Goal: Check status

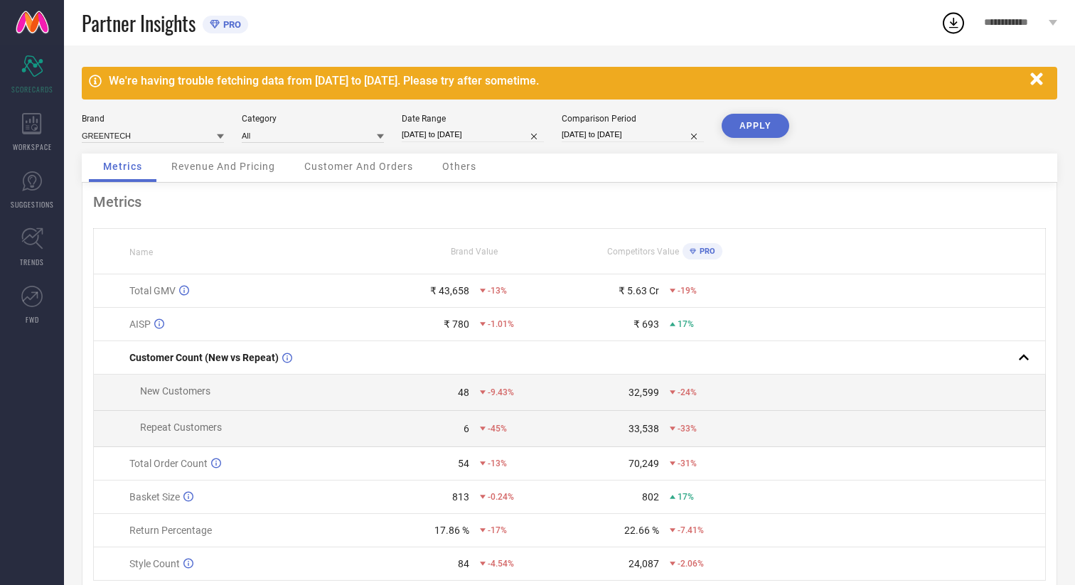
select select "8"
select select "2025"
select select "9"
select select "2025"
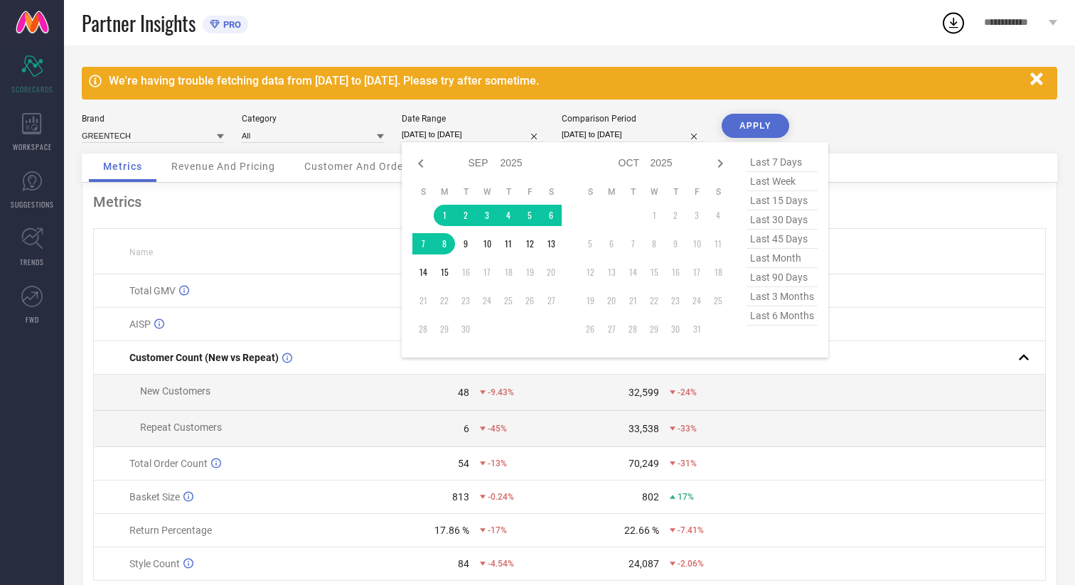
click at [500, 135] on input "[DATE] to [DATE]" at bounding box center [473, 134] width 142 height 15
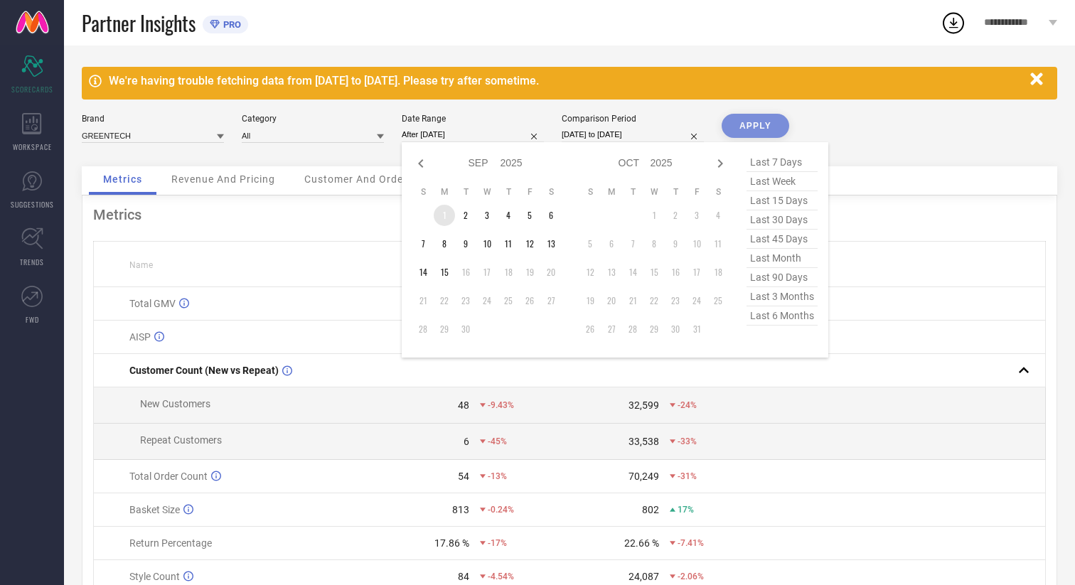
click at [441, 219] on td "1" at bounding box center [444, 215] width 21 height 21
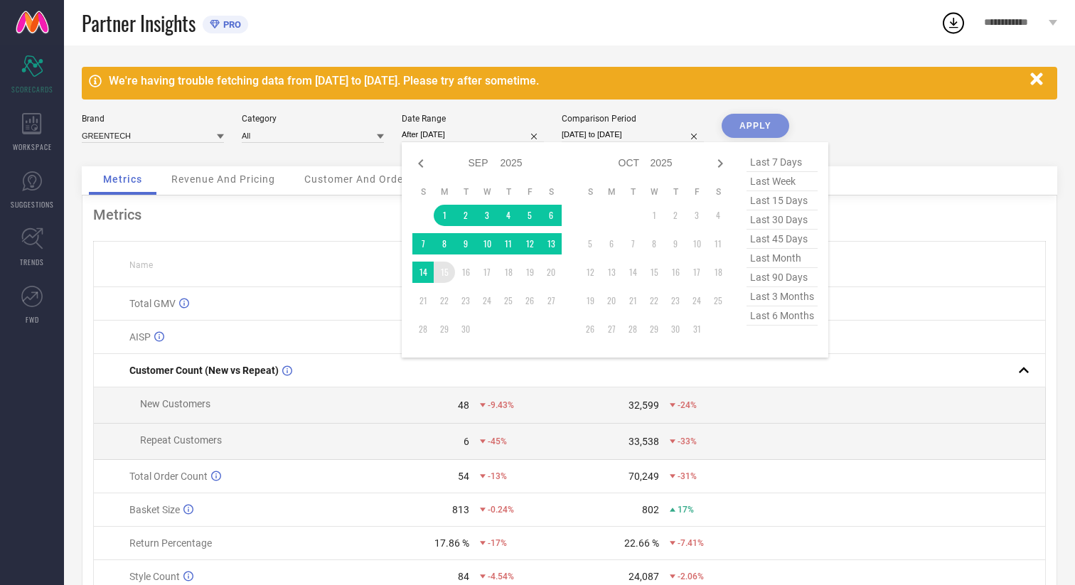
type input "[DATE] to [DATE]"
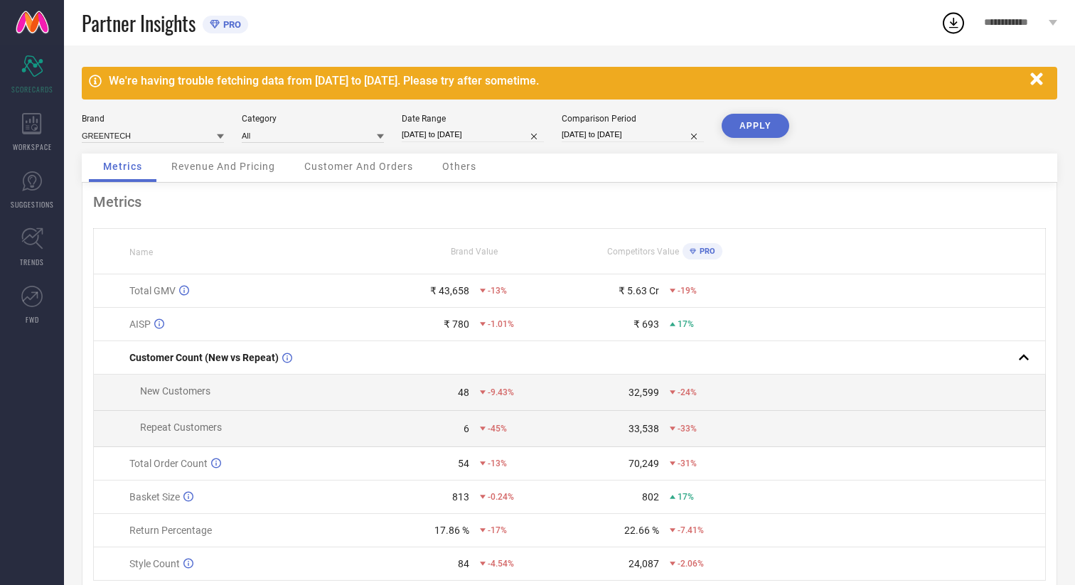
click at [601, 132] on input "[DATE] to [DATE]" at bounding box center [633, 134] width 142 height 15
select select "7"
select select "2025"
select select "8"
select select "2025"
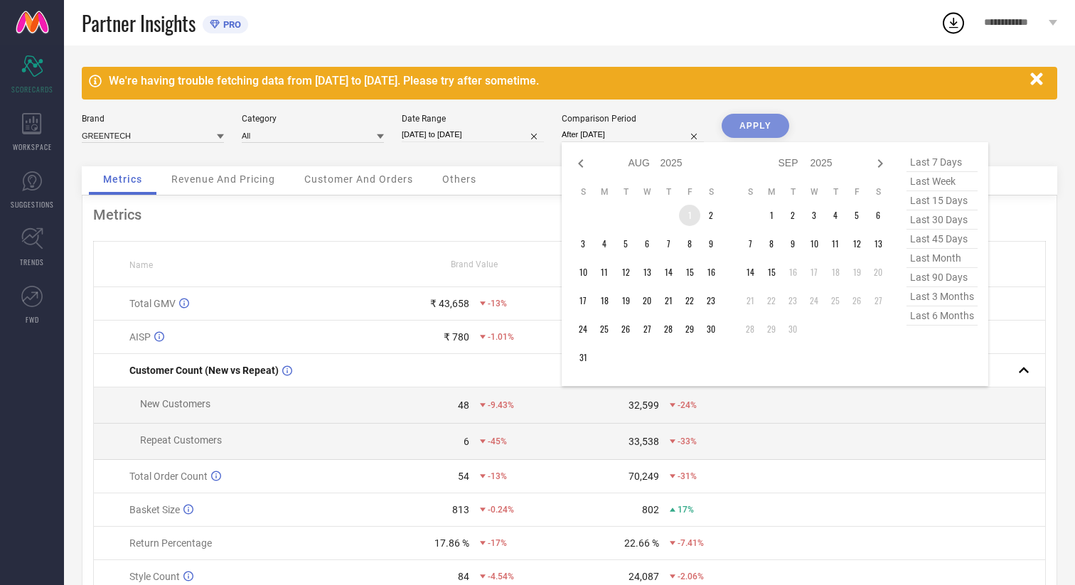
click at [690, 221] on td "1" at bounding box center [689, 215] width 21 height 21
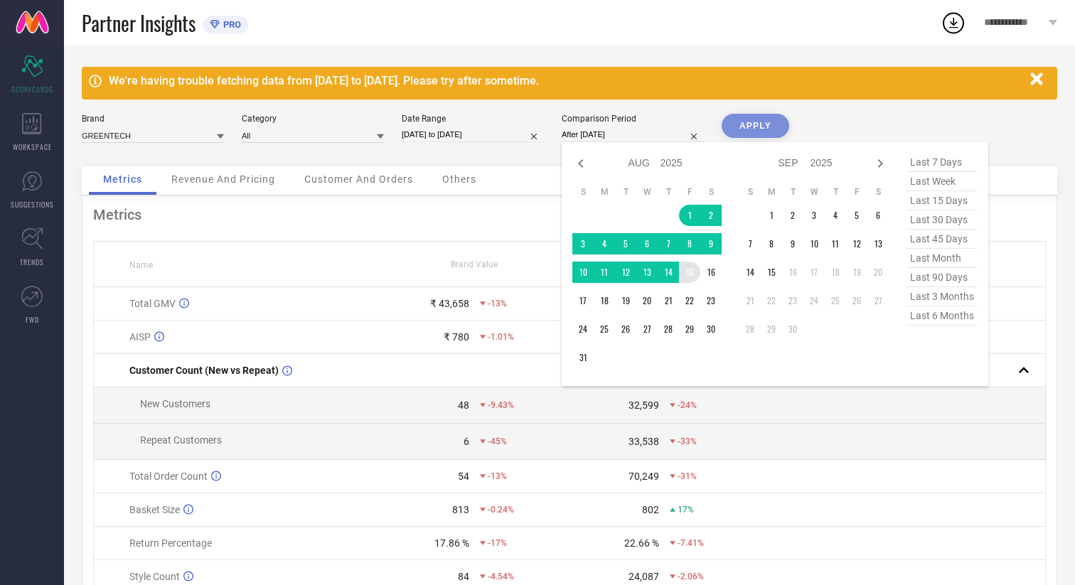
type input "[DATE] to [DATE]"
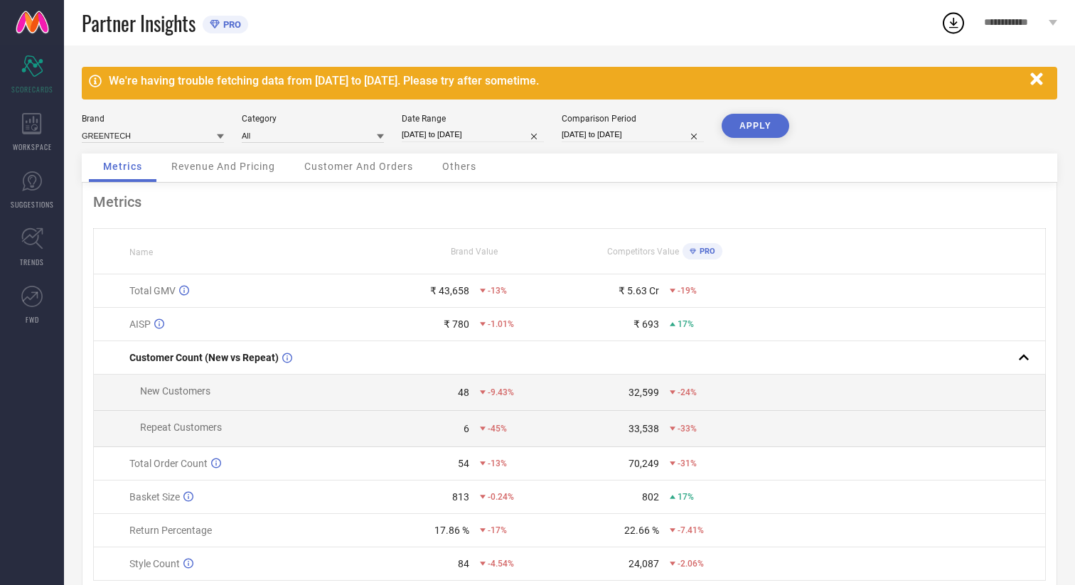
click at [768, 127] on button "APPLY" at bounding box center [756, 126] width 68 height 24
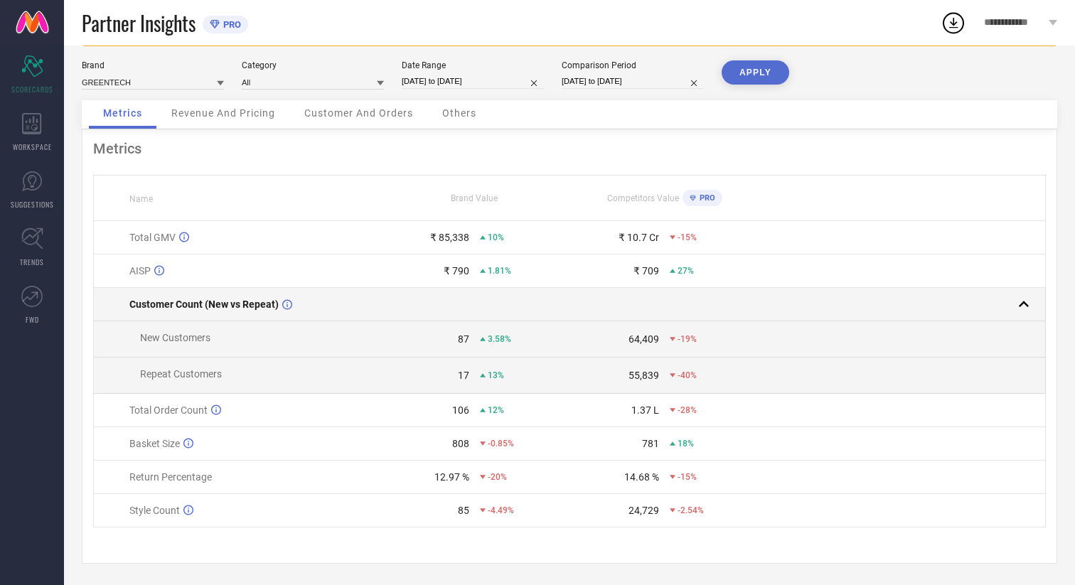
scroll to position [57, 0]
